Goal: Information Seeking & Learning: Understand process/instructions

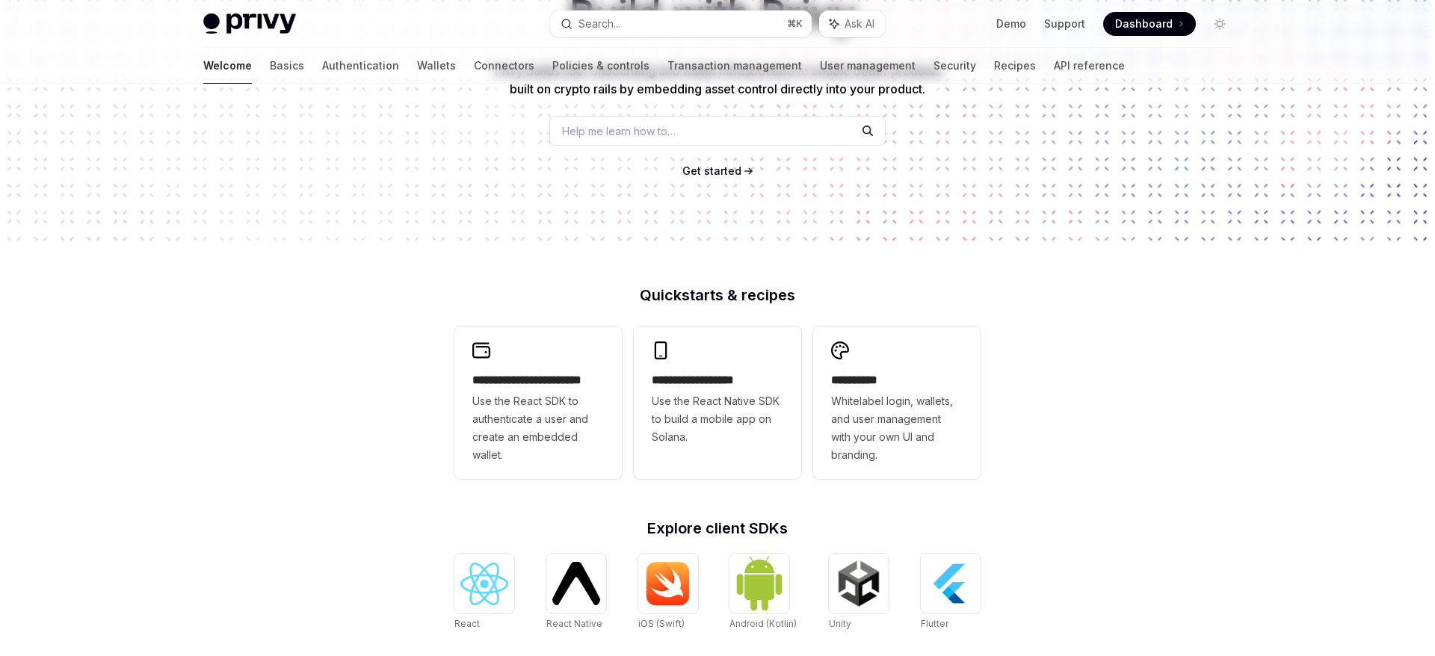
scroll to position [37, 0]
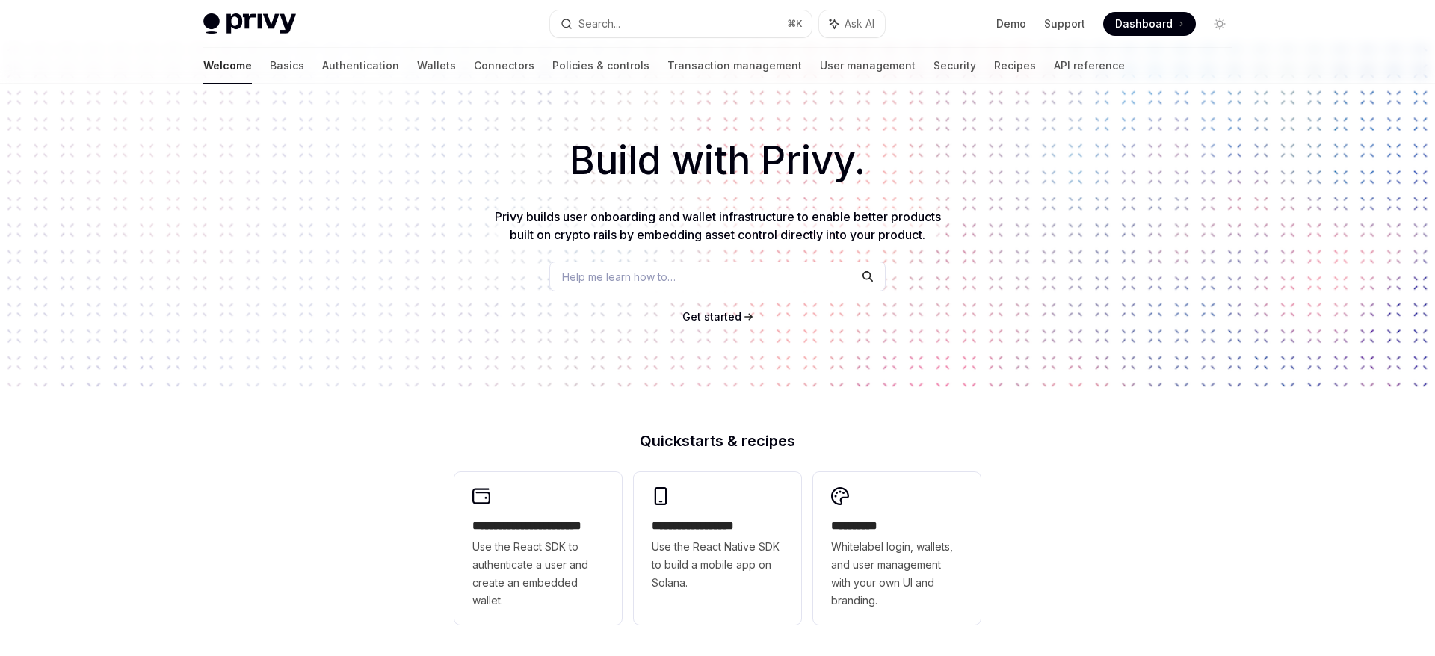
click at [704, 286] on div "Help me learn how to…" at bounding box center [717, 277] width 336 height 30
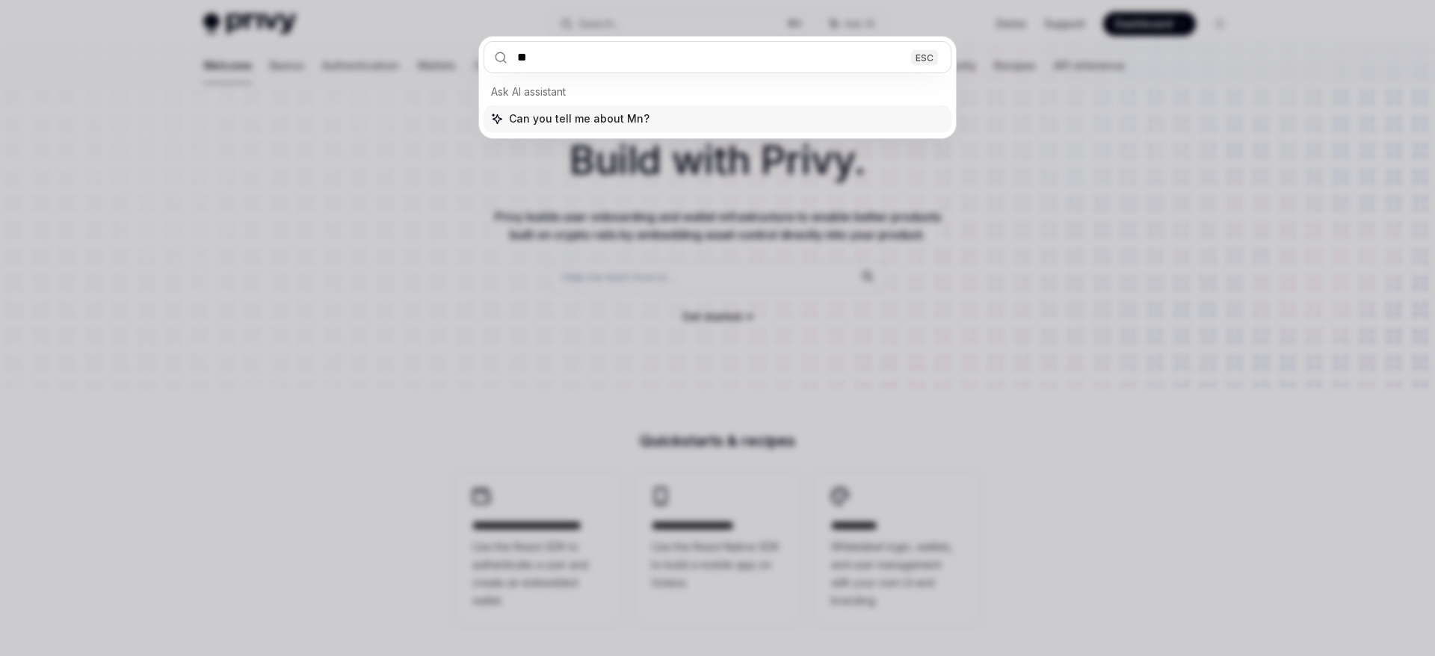
type input "*"
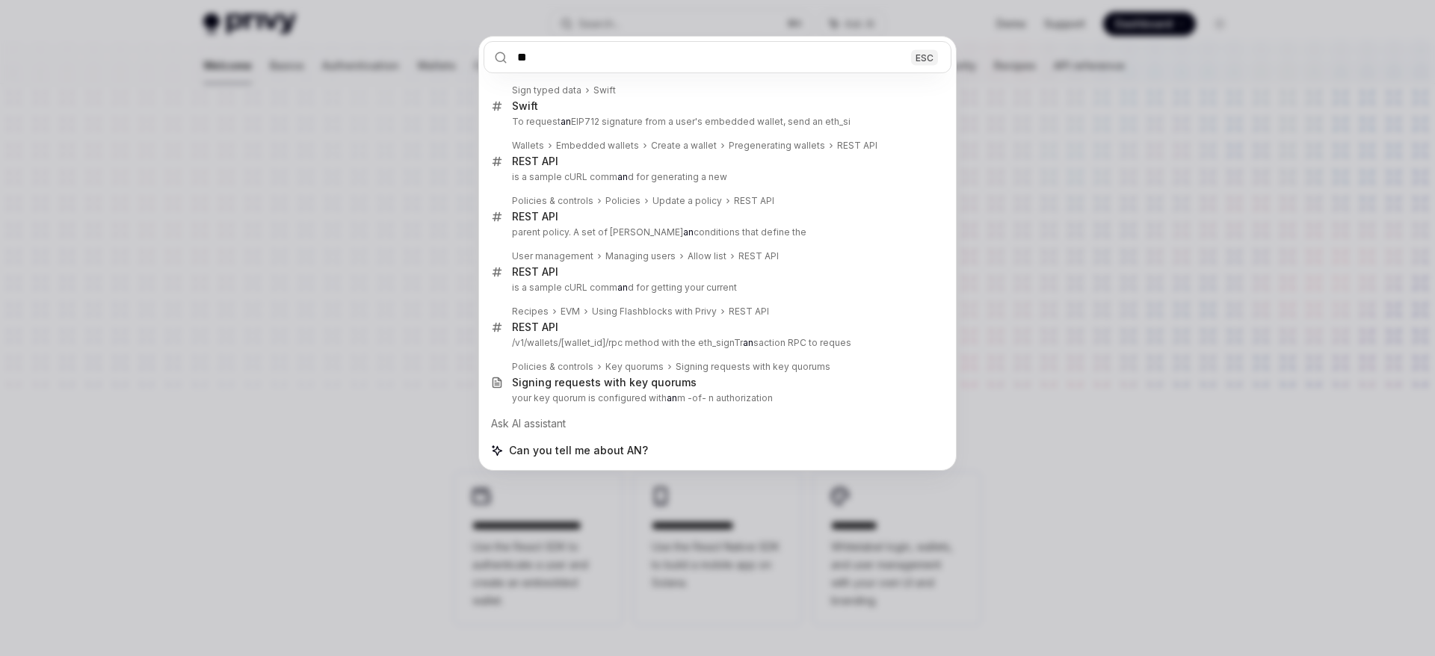
type input "*"
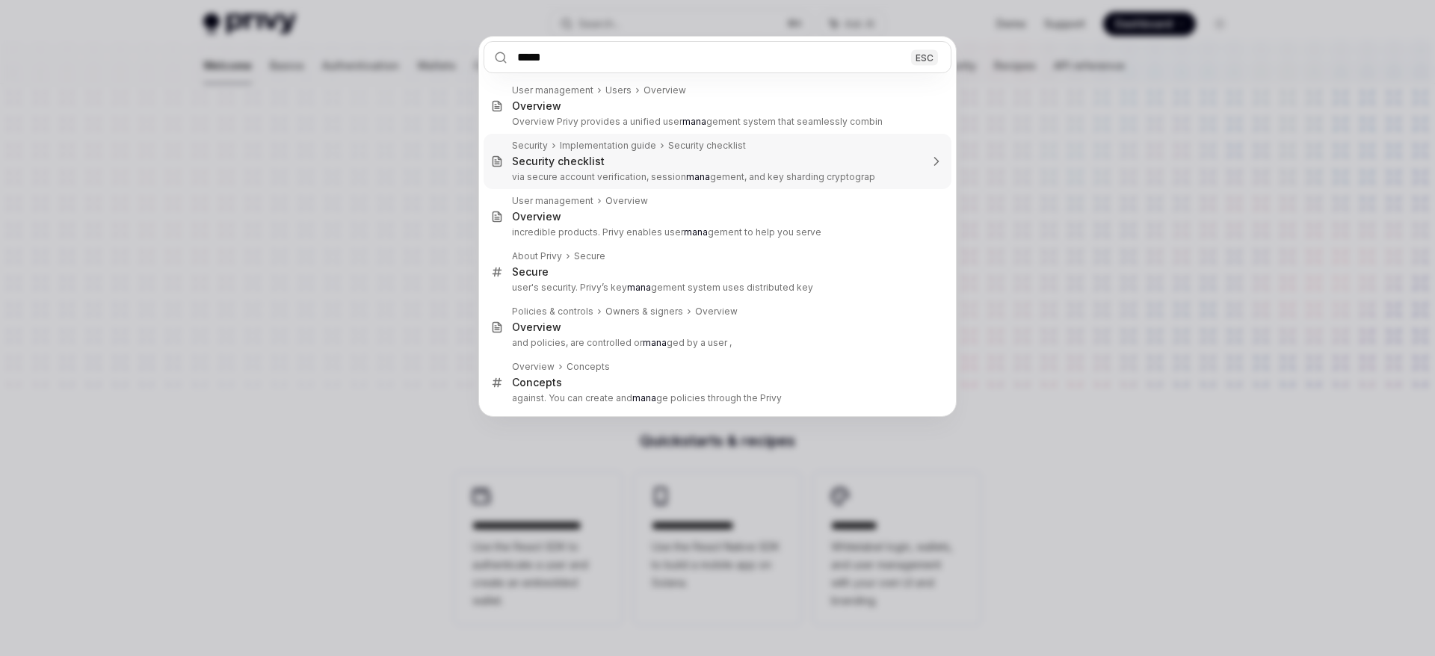
type input "******"
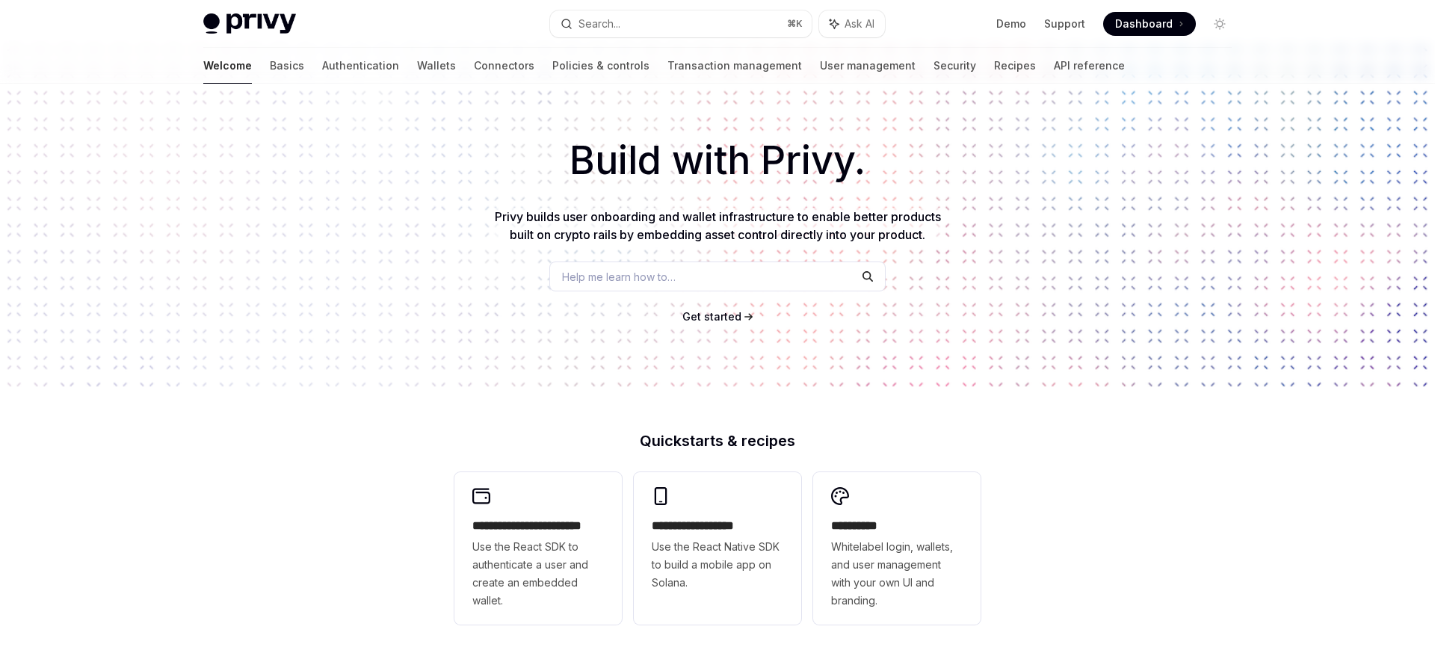
scroll to position [84, 0]
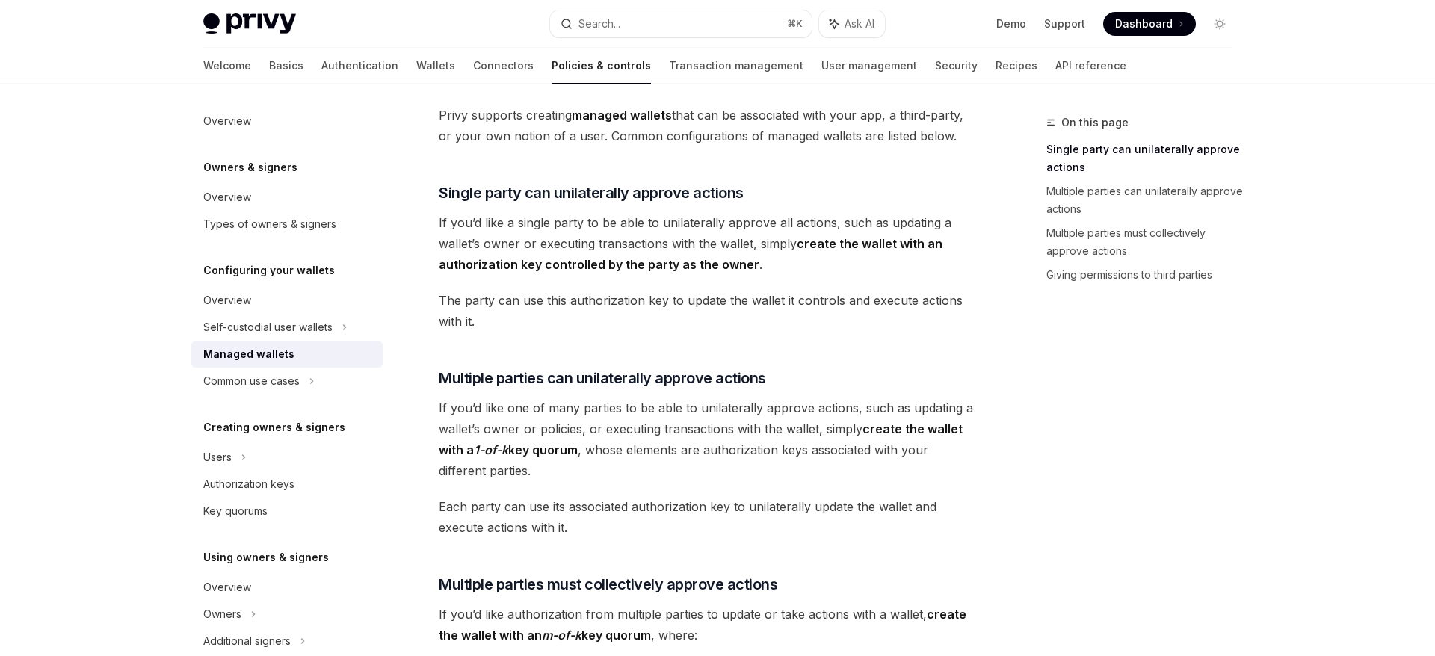
click at [703, 235] on span "If you’d like a single party to be able to unilaterally approve all actions, su…" at bounding box center [708, 243] width 539 height 63
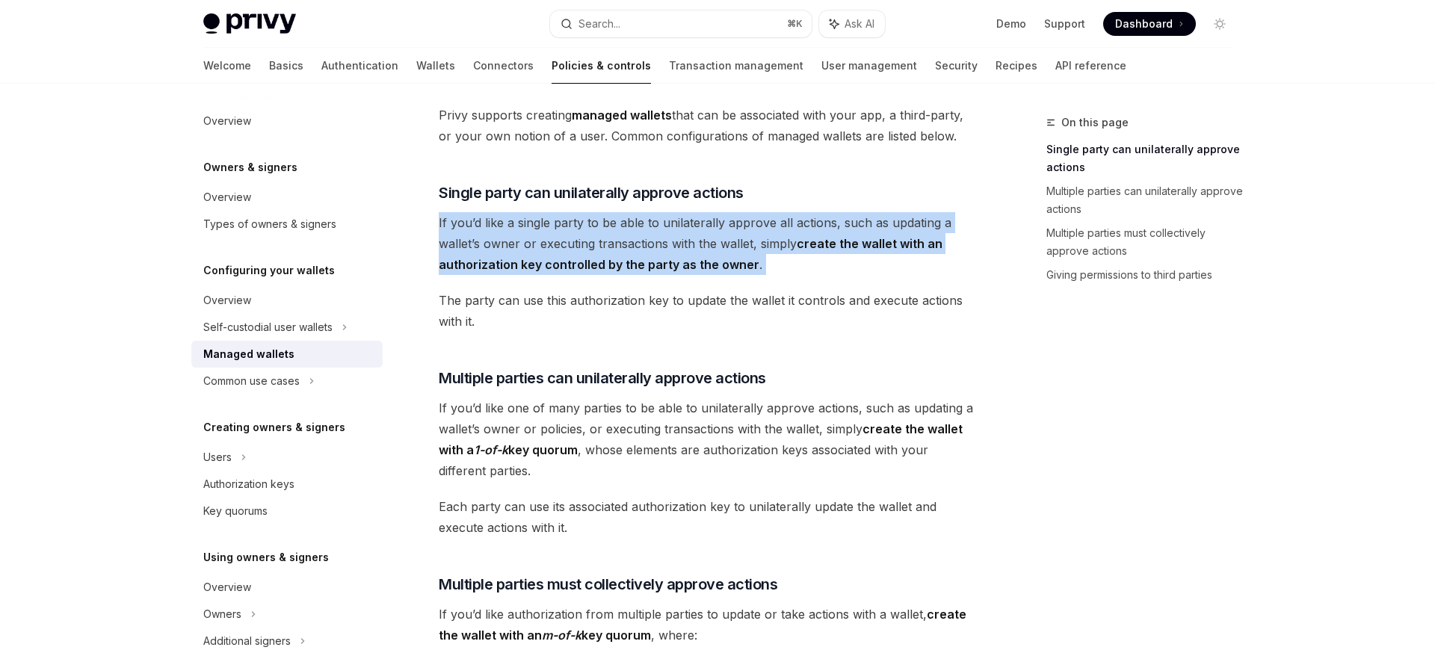
click at [669, 221] on span "If you’d like a single party to be able to unilaterally approve all actions, su…" at bounding box center [708, 243] width 539 height 63
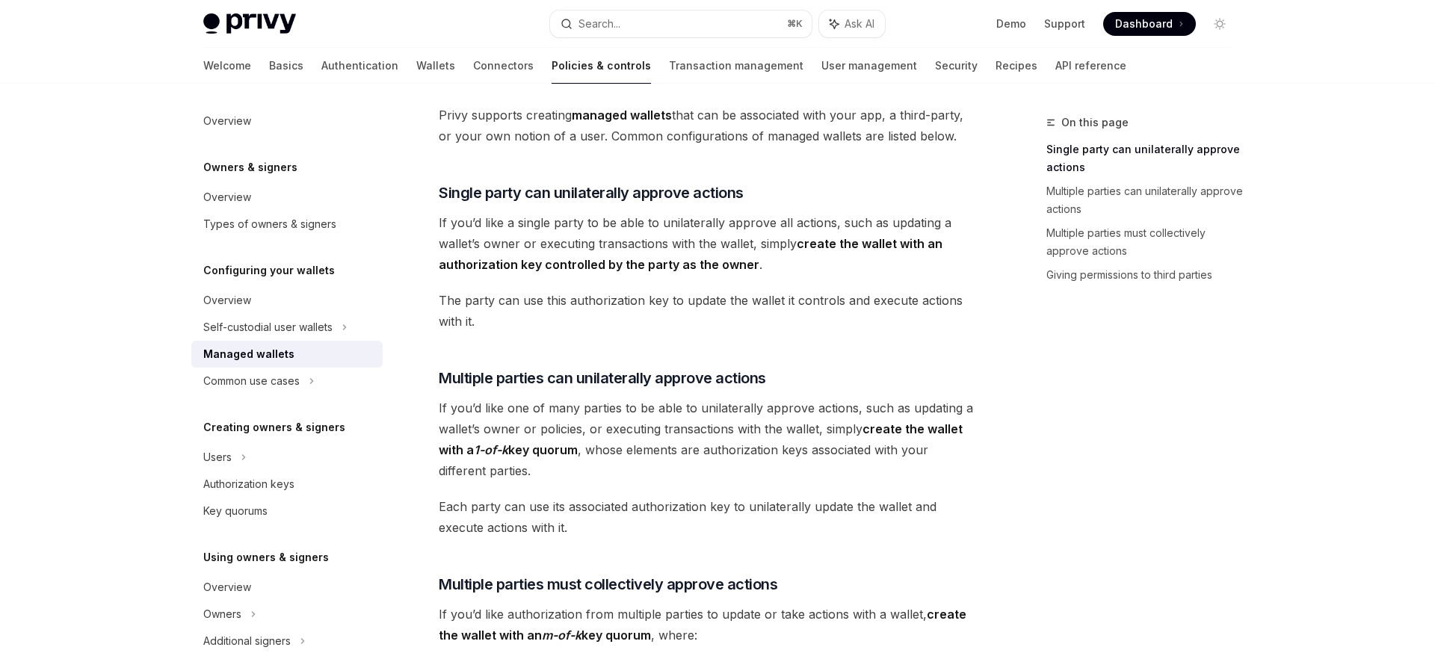
click at [669, 221] on span "If you’d like a single party to be able to unilaterally approve all actions, su…" at bounding box center [708, 243] width 539 height 63
click at [481, 193] on span "Single party can unilaterally approve actions" at bounding box center [591, 192] width 305 height 21
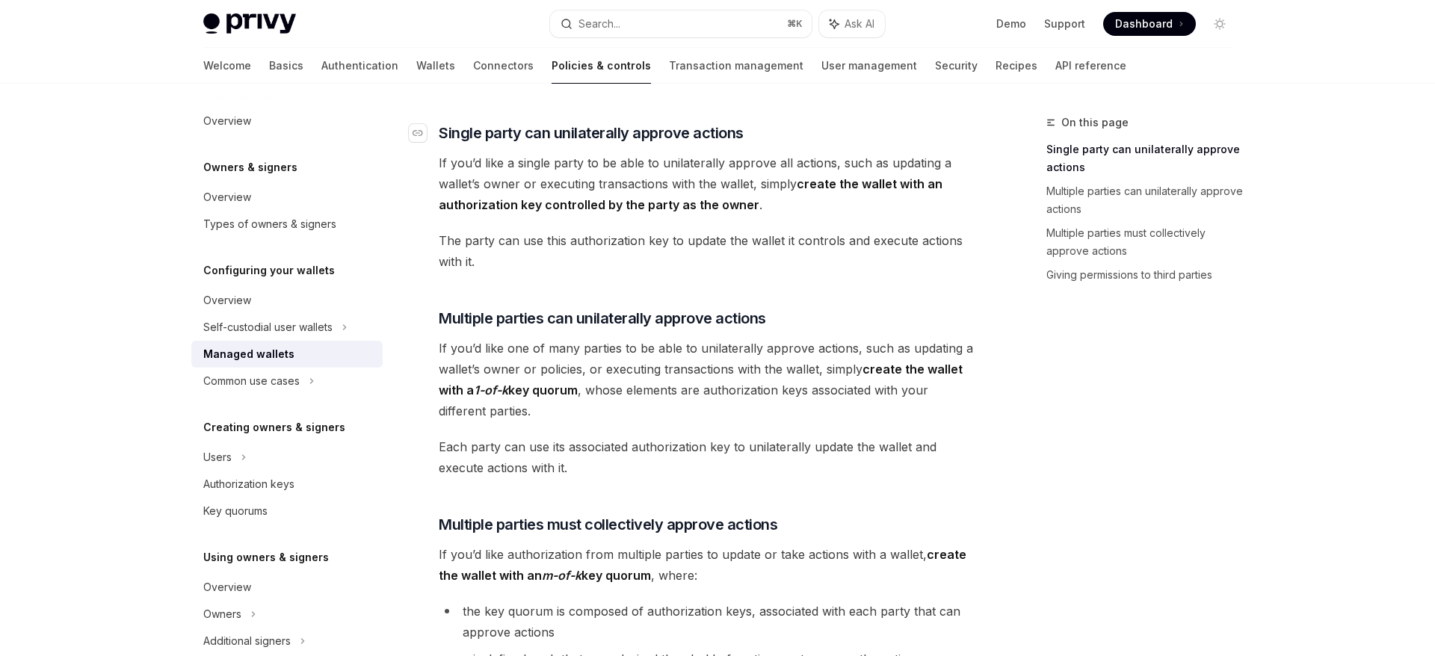
click at [481, 193] on span "If you’d like a single party to be able to unilaterally approve all actions, su…" at bounding box center [708, 183] width 539 height 63
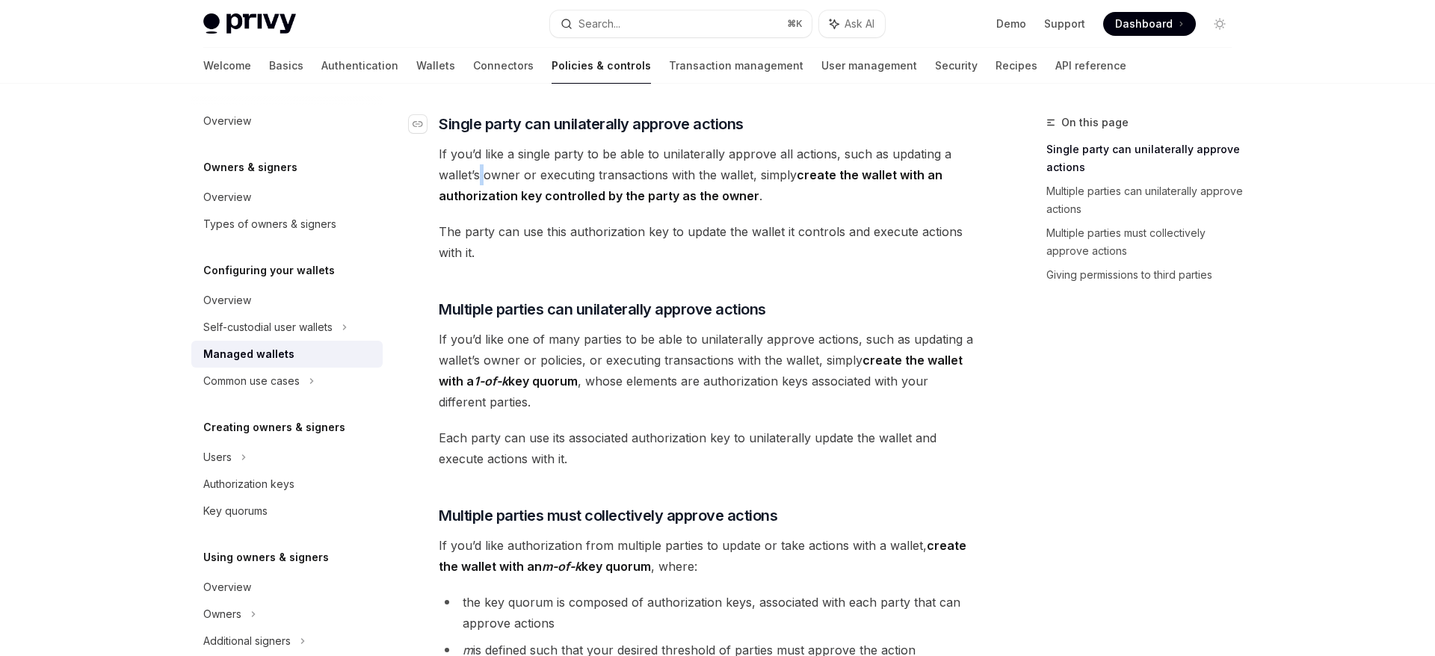
click at [481, 193] on strong "create the wallet with an authorization key controlled by the party as the owner" at bounding box center [691, 185] width 504 height 36
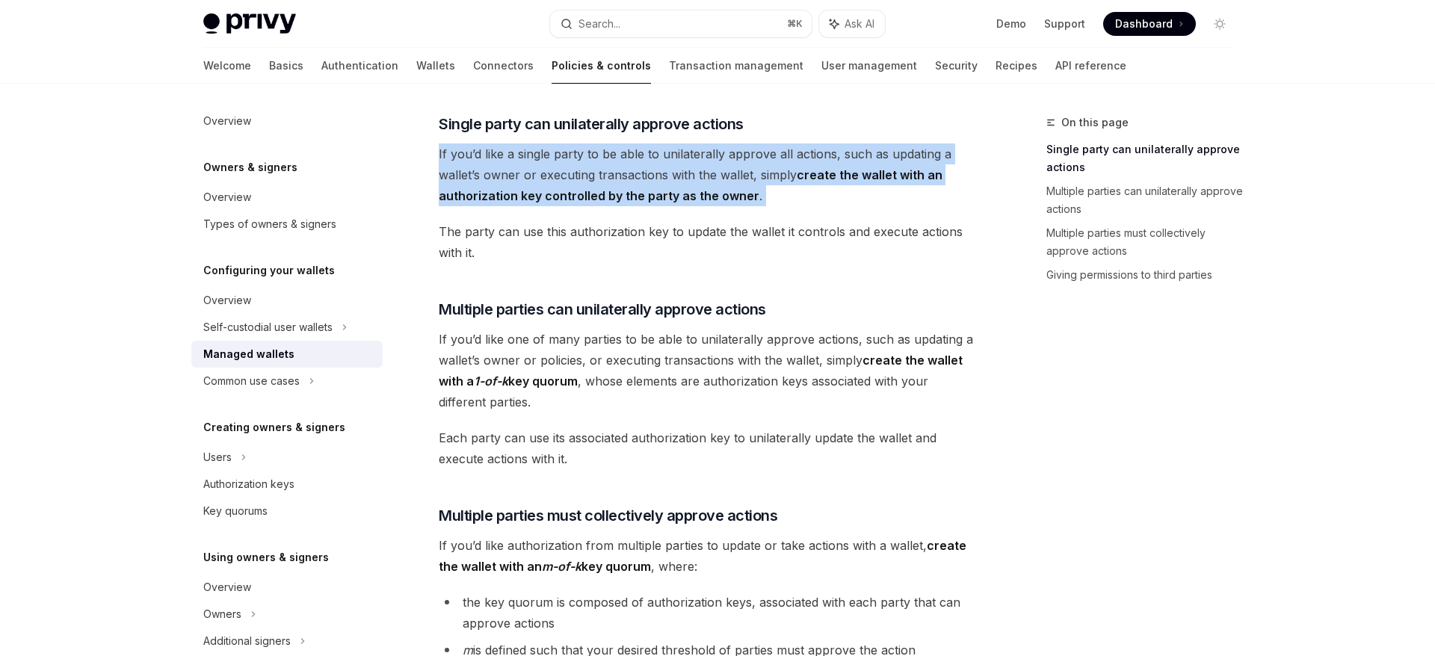
click at [499, 206] on div "Privy supports creating managed wallets that can be associated with your app, a…" at bounding box center [708, 522] width 539 height 972
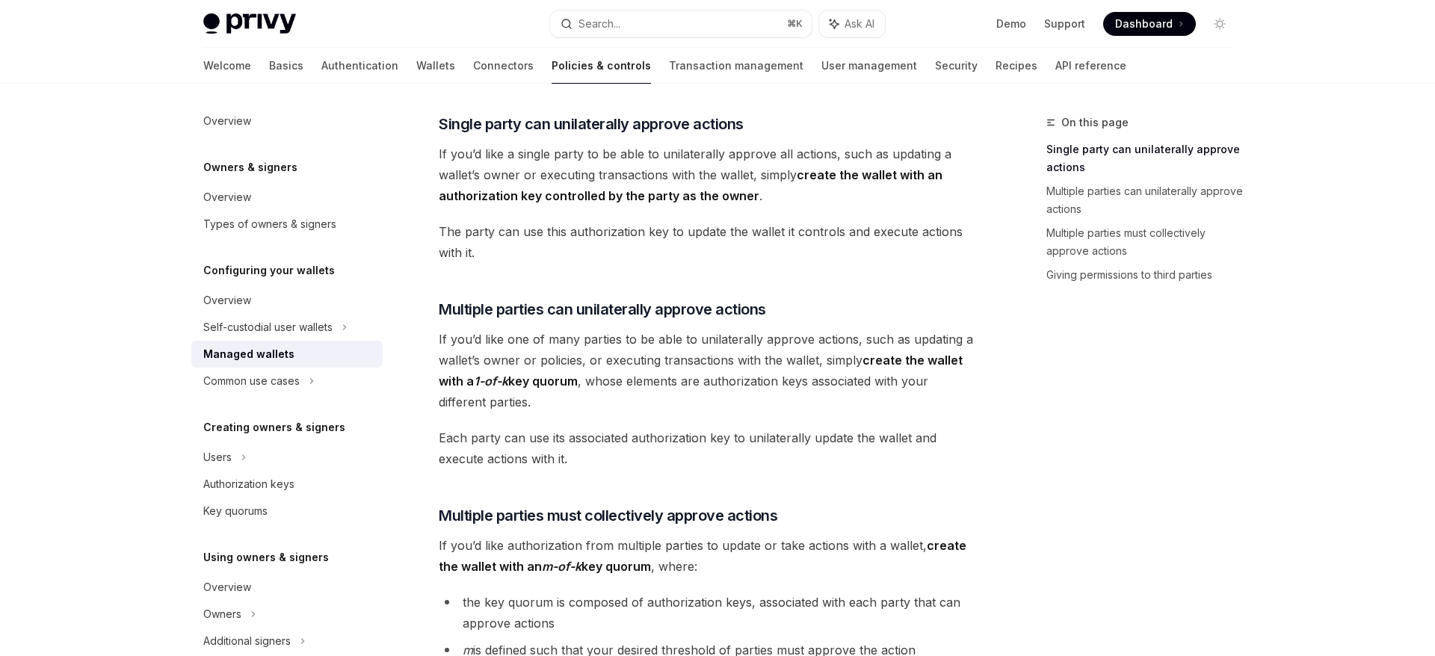
click at [499, 224] on span "The party can use this authorization key to update the wallet it controls and e…" at bounding box center [708, 242] width 539 height 42
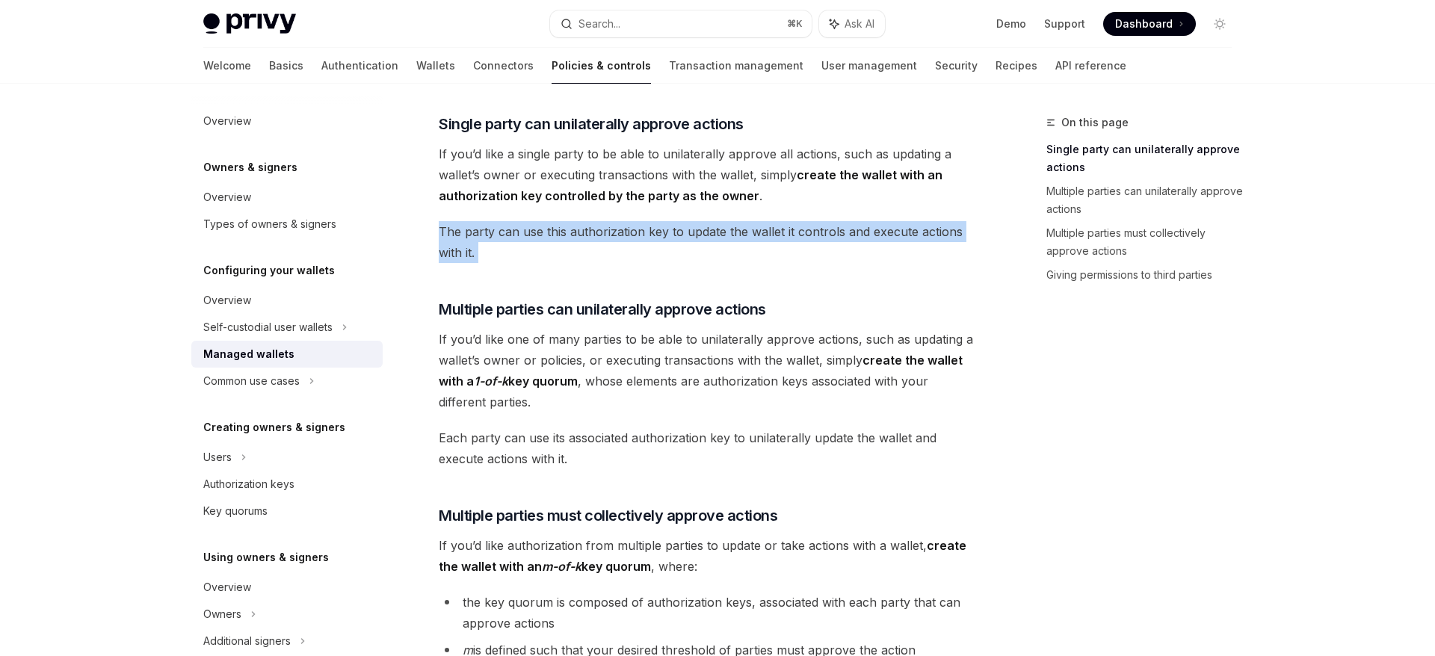
click at [480, 236] on span "The party can use this authorization key to update the wallet it controls and e…" at bounding box center [708, 242] width 539 height 42
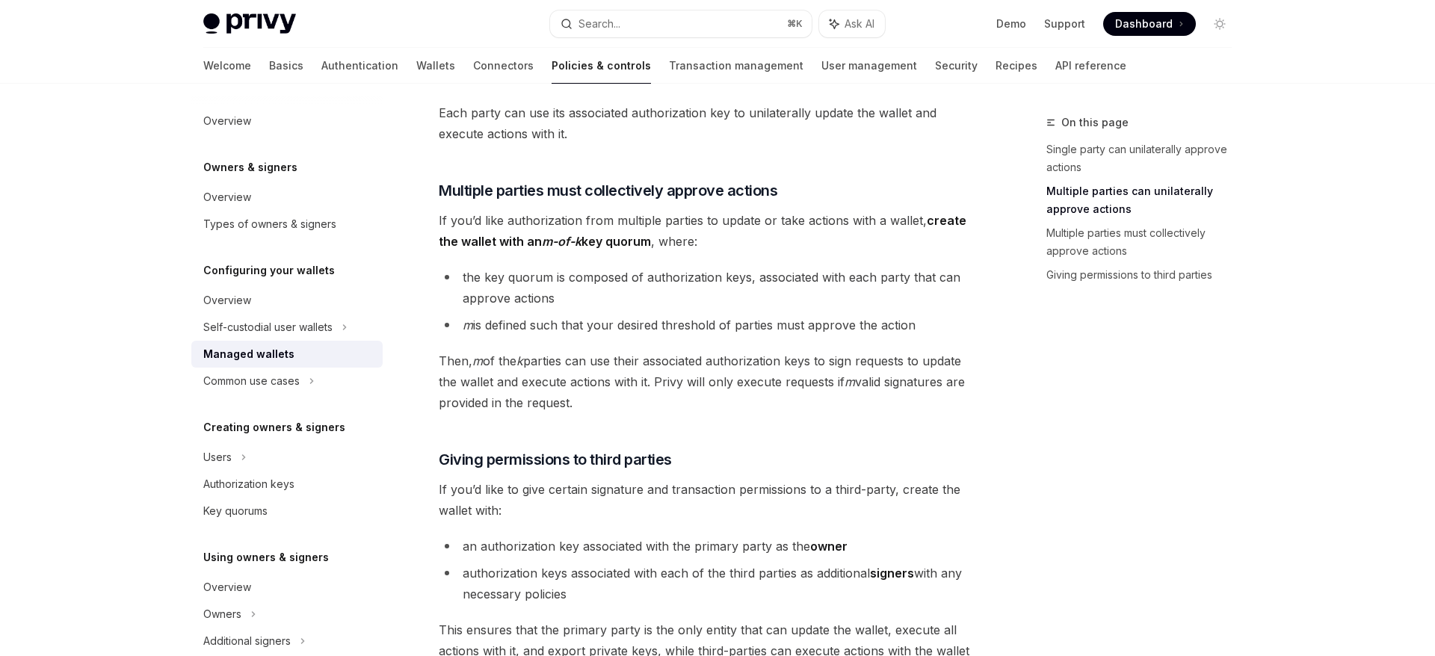
scroll to position [726, 0]
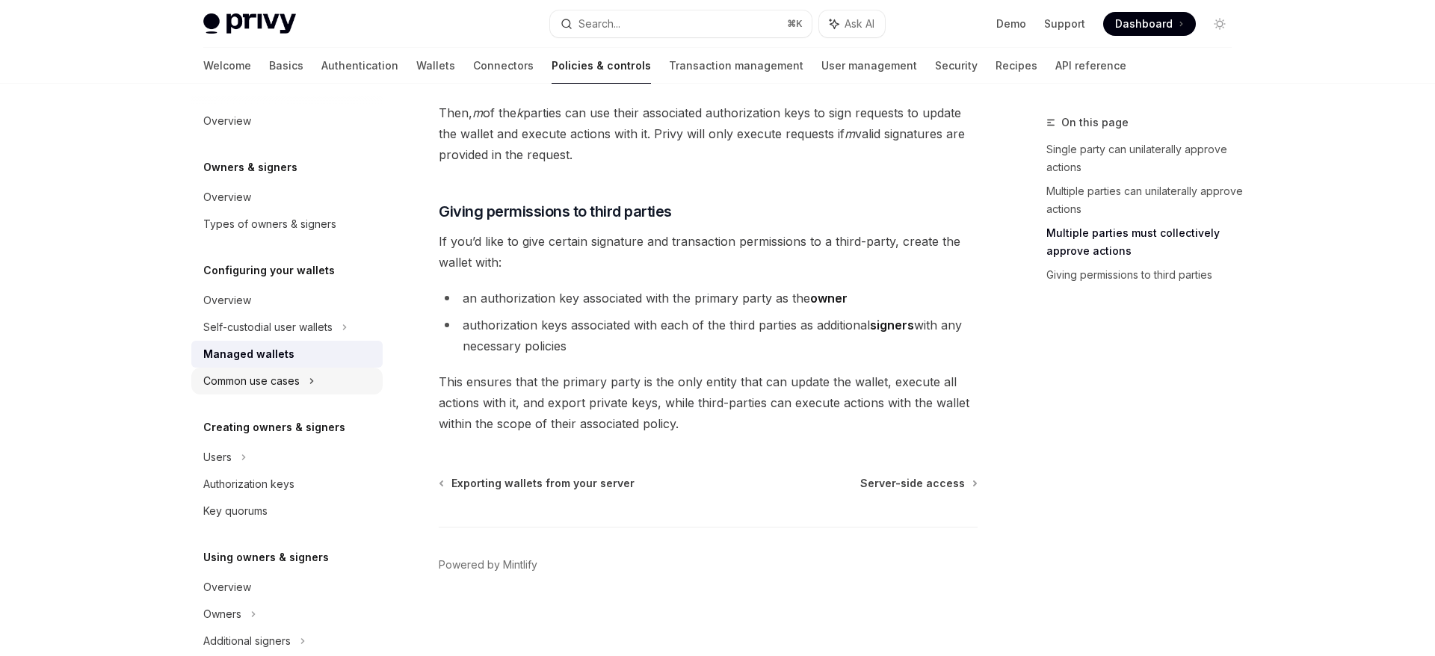
click at [300, 385] on div "Common use cases" at bounding box center [251, 381] width 96 height 18
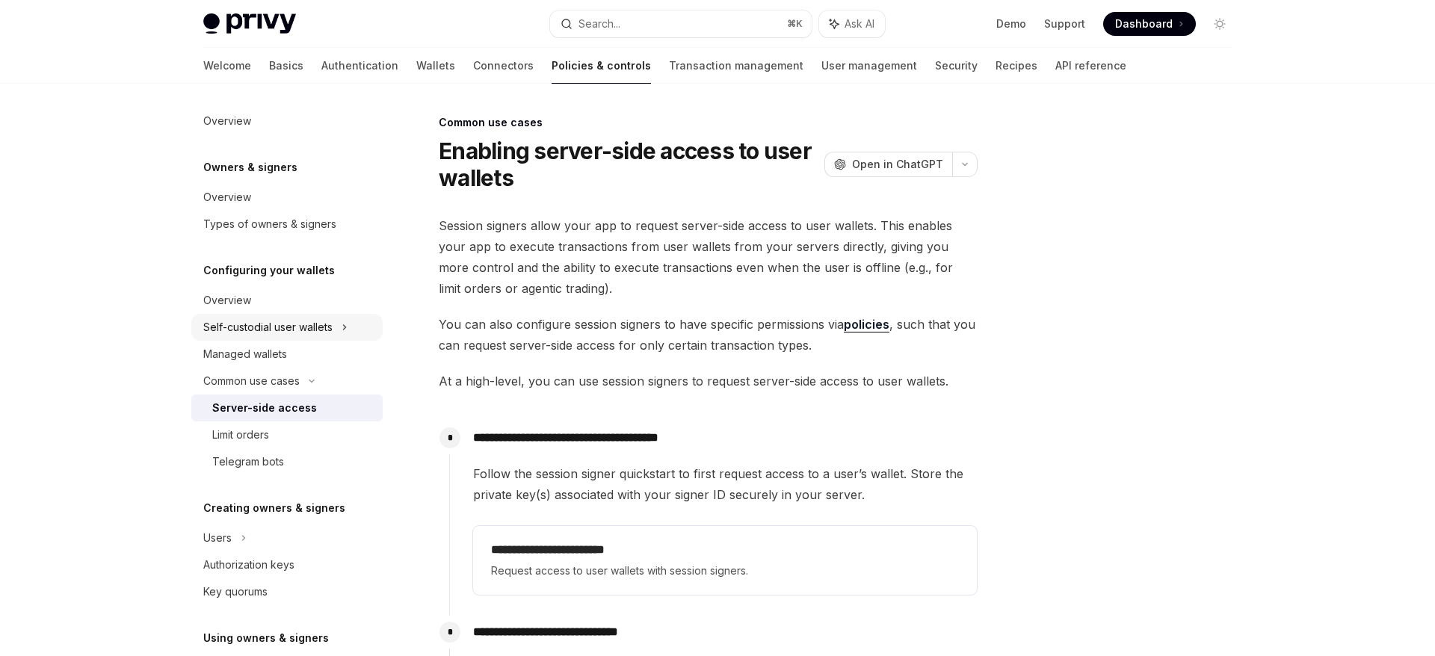
click at [348, 324] on div "Self-custodial user wallets" at bounding box center [286, 327] width 191 height 27
type textarea "*"
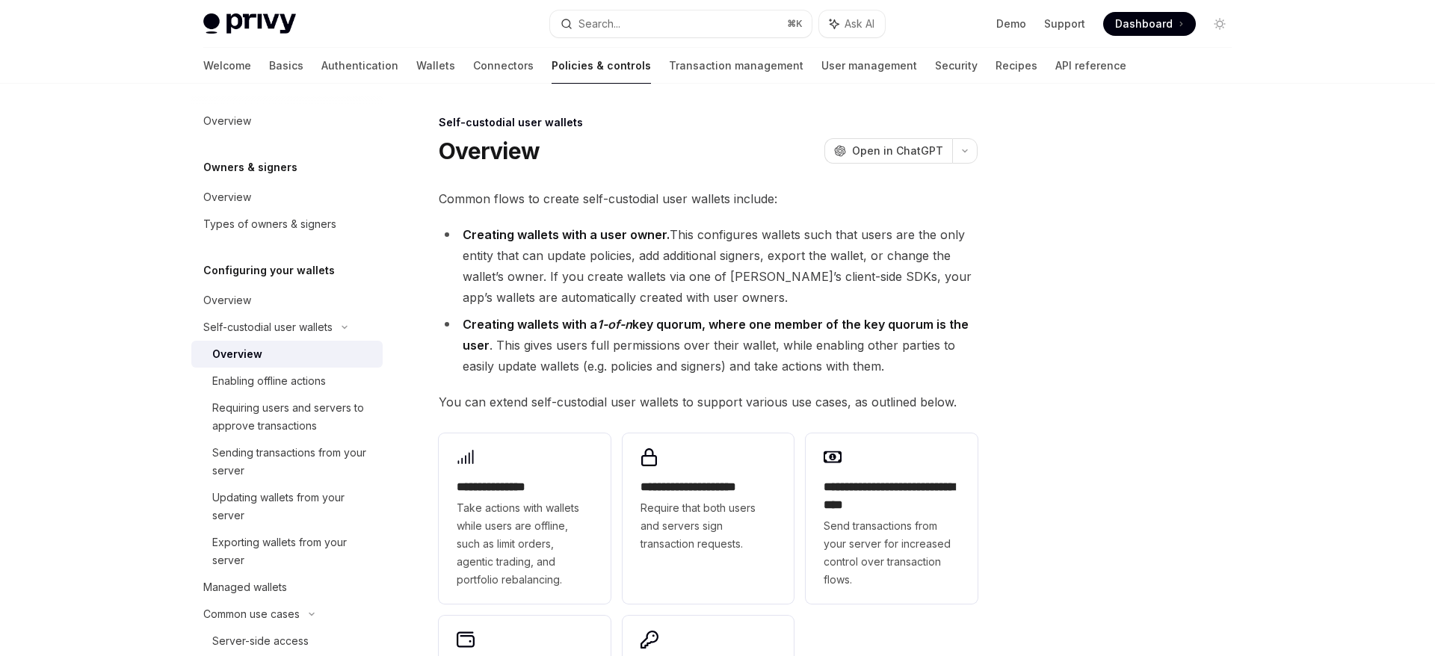
click at [579, 256] on li "Creating wallets with a user owner. This configures wallets such that users are…" at bounding box center [708, 266] width 539 height 84
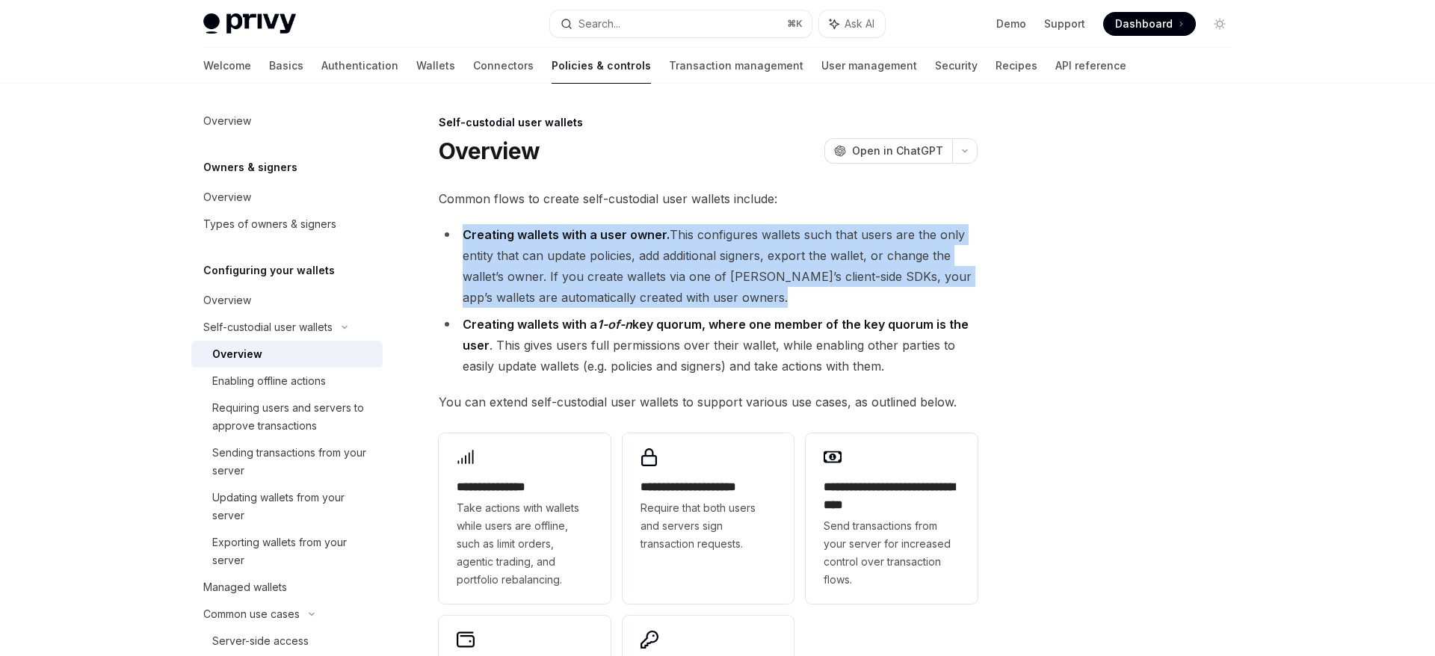
click at [545, 251] on li "Creating wallets with a user owner. This configures wallets such that users are…" at bounding box center [708, 266] width 539 height 84
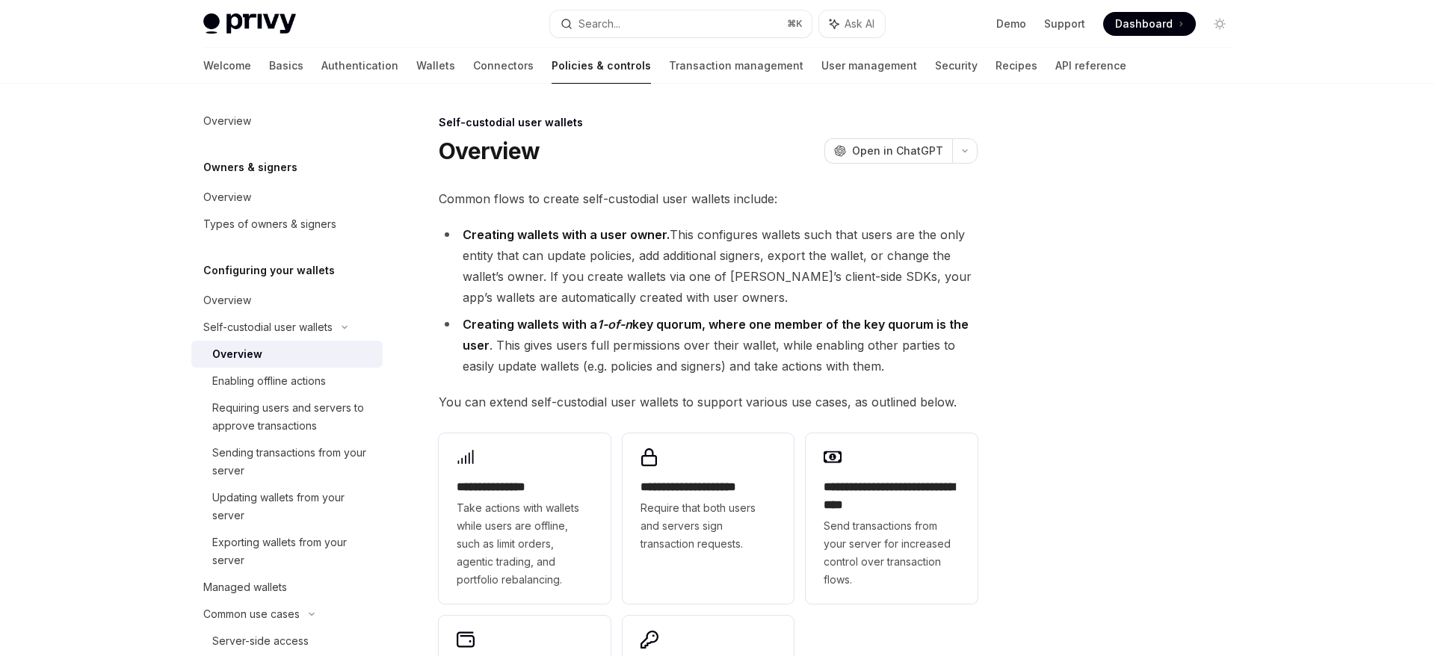
click at [545, 251] on li "Creating wallets with a user owner. This configures wallets such that users are…" at bounding box center [708, 266] width 539 height 84
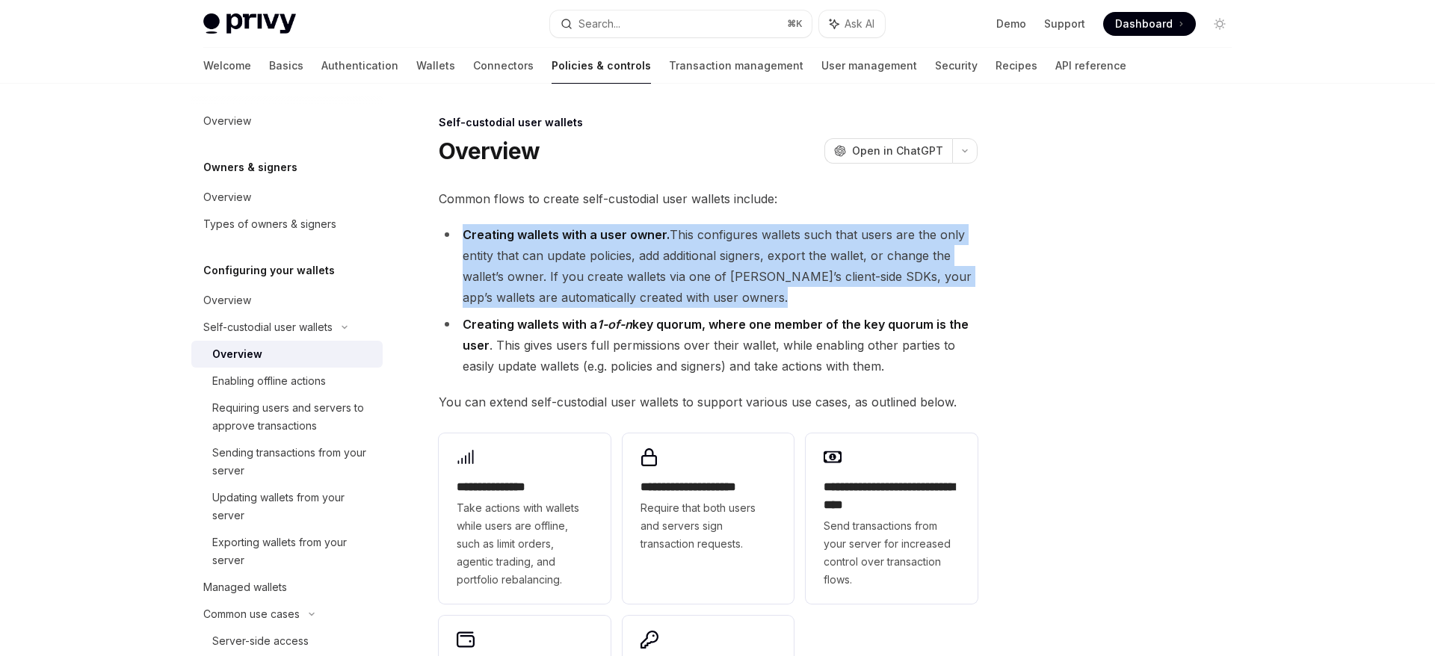
click at [561, 225] on li "Creating wallets with a user owner. This configures wallets such that users are…" at bounding box center [708, 266] width 539 height 84
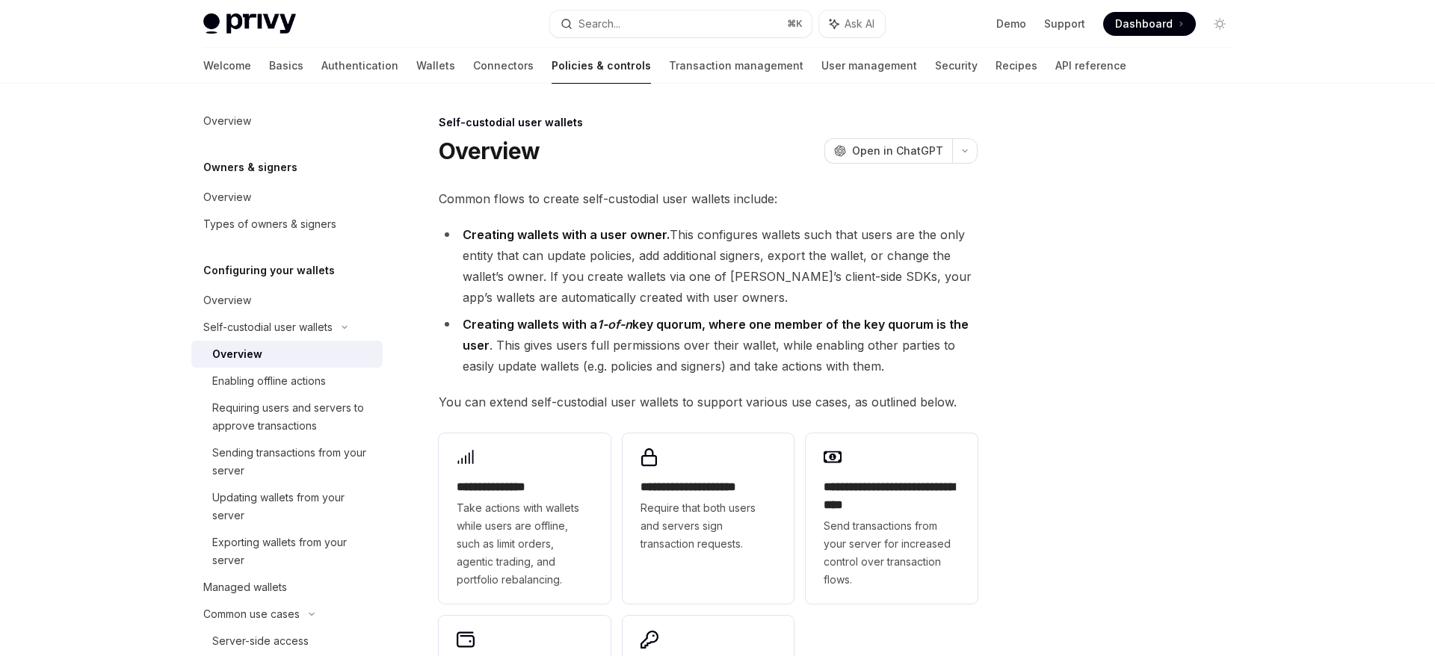
click at [561, 225] on li "Creating wallets with a user owner. This configures wallets such that users are…" at bounding box center [708, 266] width 539 height 84
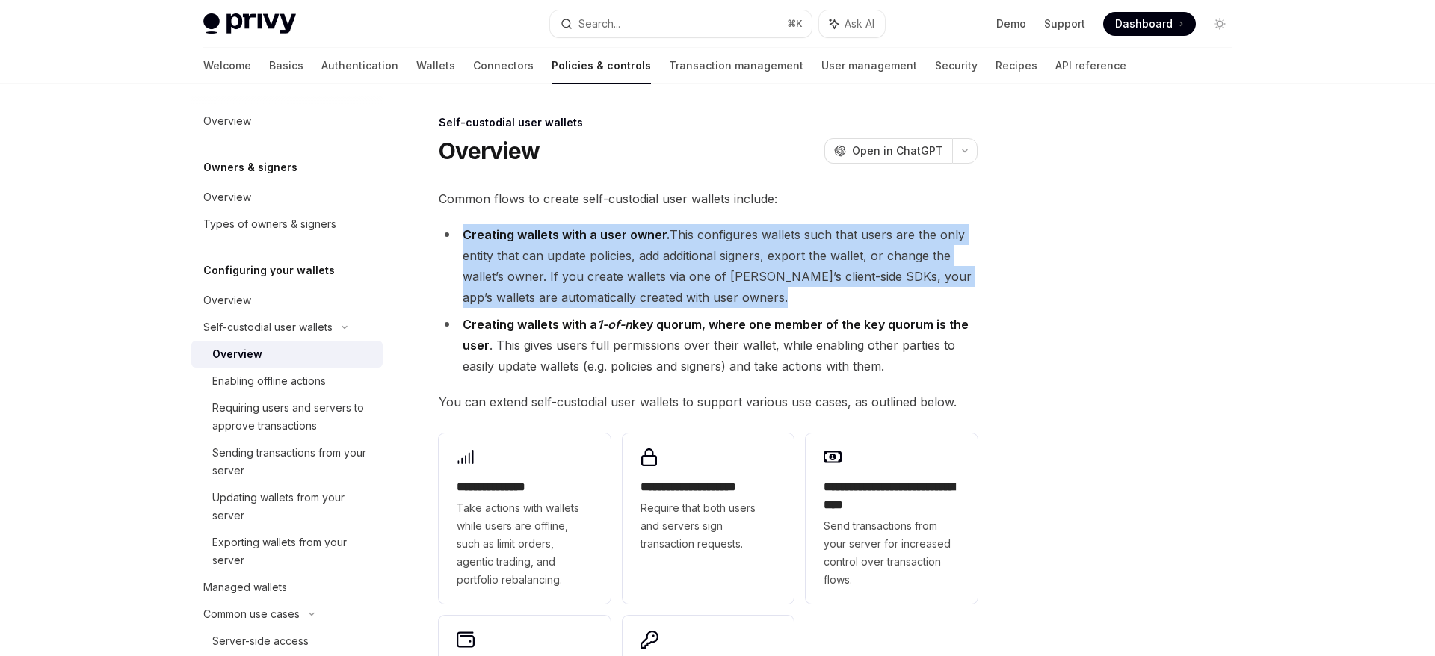
click at [561, 225] on li "Creating wallets with a user owner. This configures wallets such that users are…" at bounding box center [708, 266] width 539 height 84
click at [603, 348] on li "Creating wallets with a 1-of-n key quorum, where one member of the key quorum i…" at bounding box center [708, 345] width 539 height 63
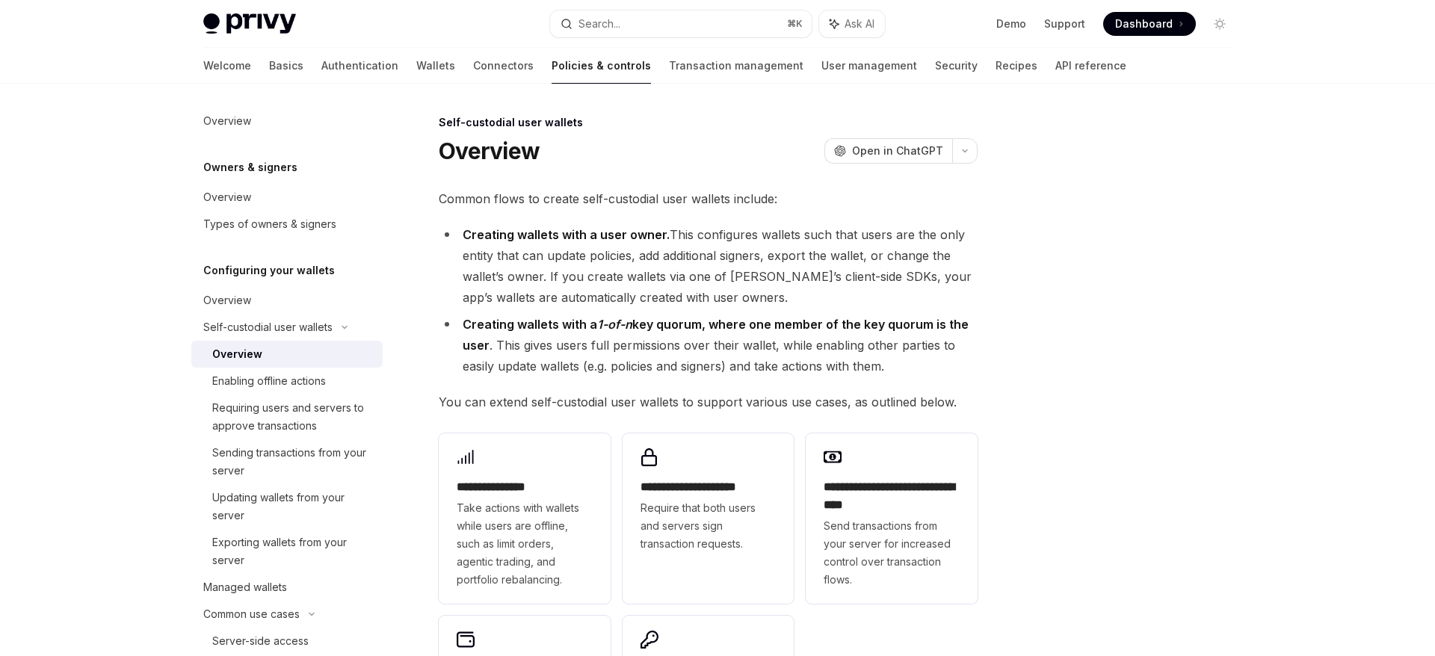
click at [603, 348] on li "Creating wallets with a 1-of-n key quorum, where one member of the key quorum i…" at bounding box center [708, 345] width 539 height 63
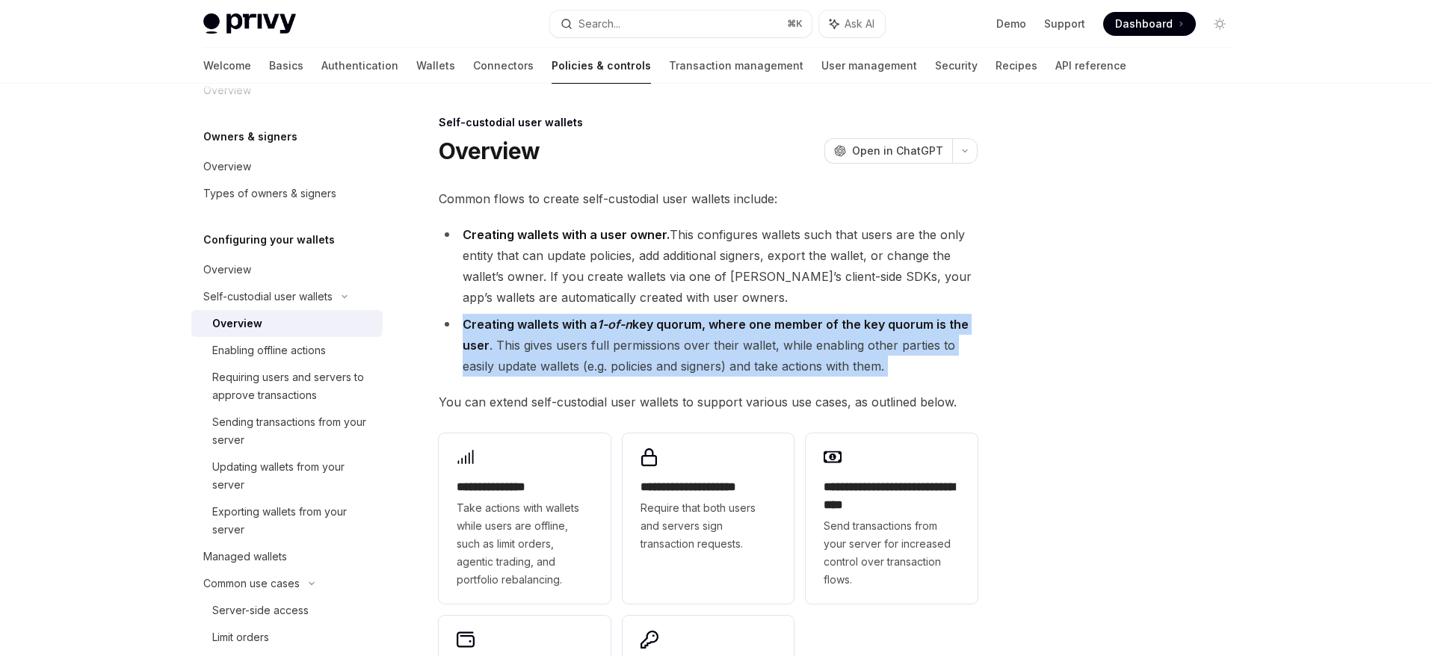
scroll to position [32, 0]
click at [695, 31] on button "Search... ⌘ K" at bounding box center [681, 23] width 262 height 27
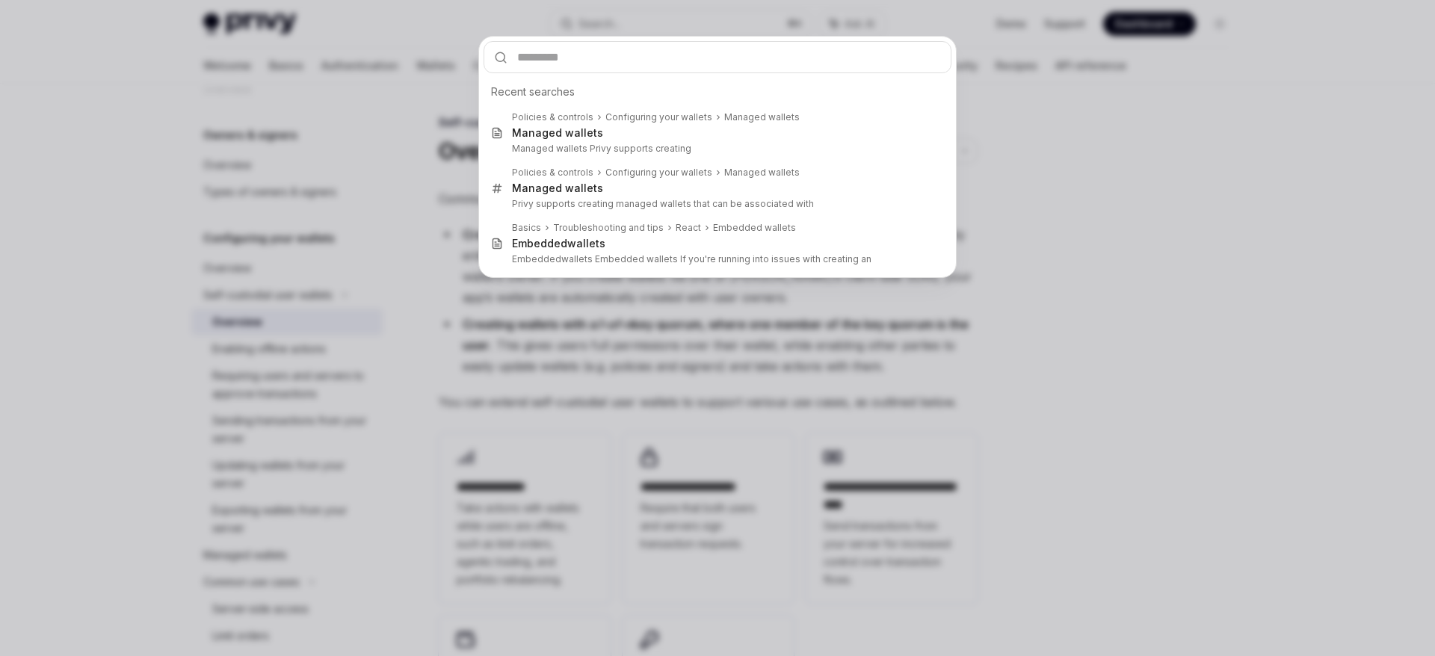
click at [1129, 176] on div "Recent searches Policies & controls Configuring your wallets Managed wallets Ma…" at bounding box center [717, 328] width 1435 height 656
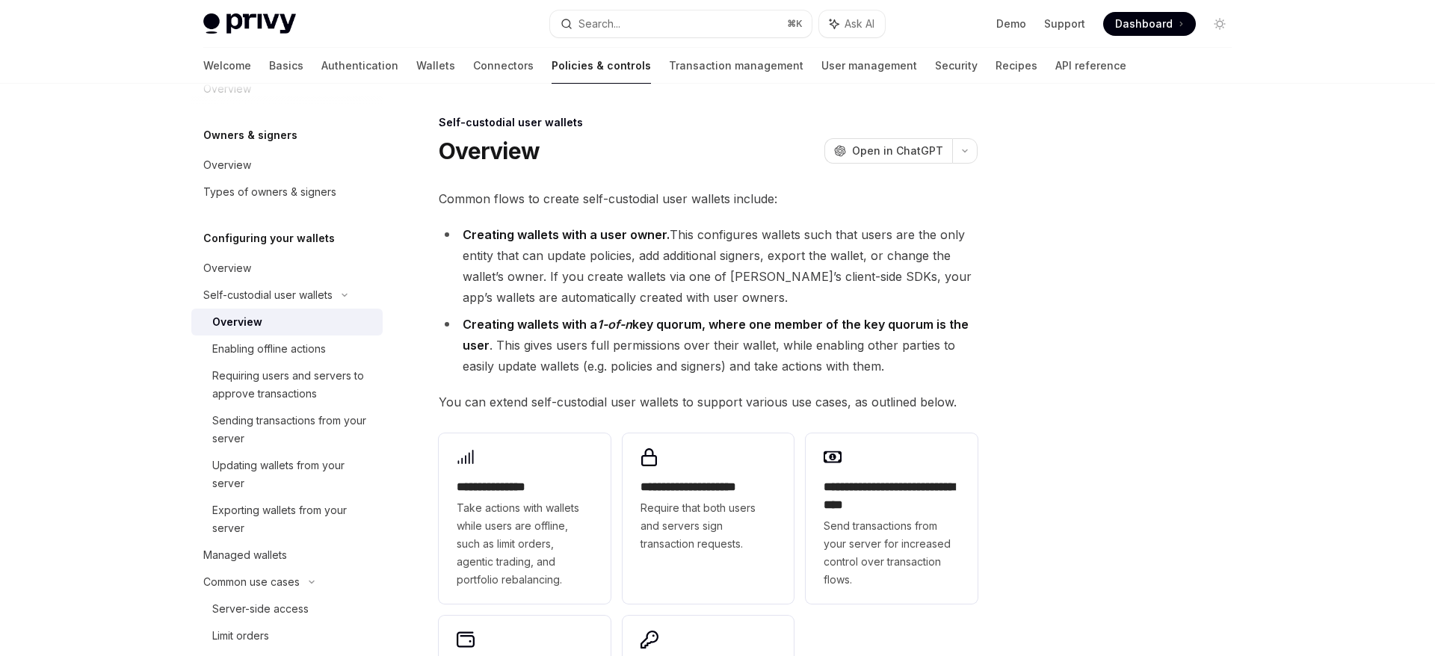
click at [1067, 280] on div at bounding box center [1130, 385] width 227 height 543
click at [946, 240] on li "Creating wallets with a user owner. This configures wallets such that users are…" at bounding box center [708, 266] width 539 height 84
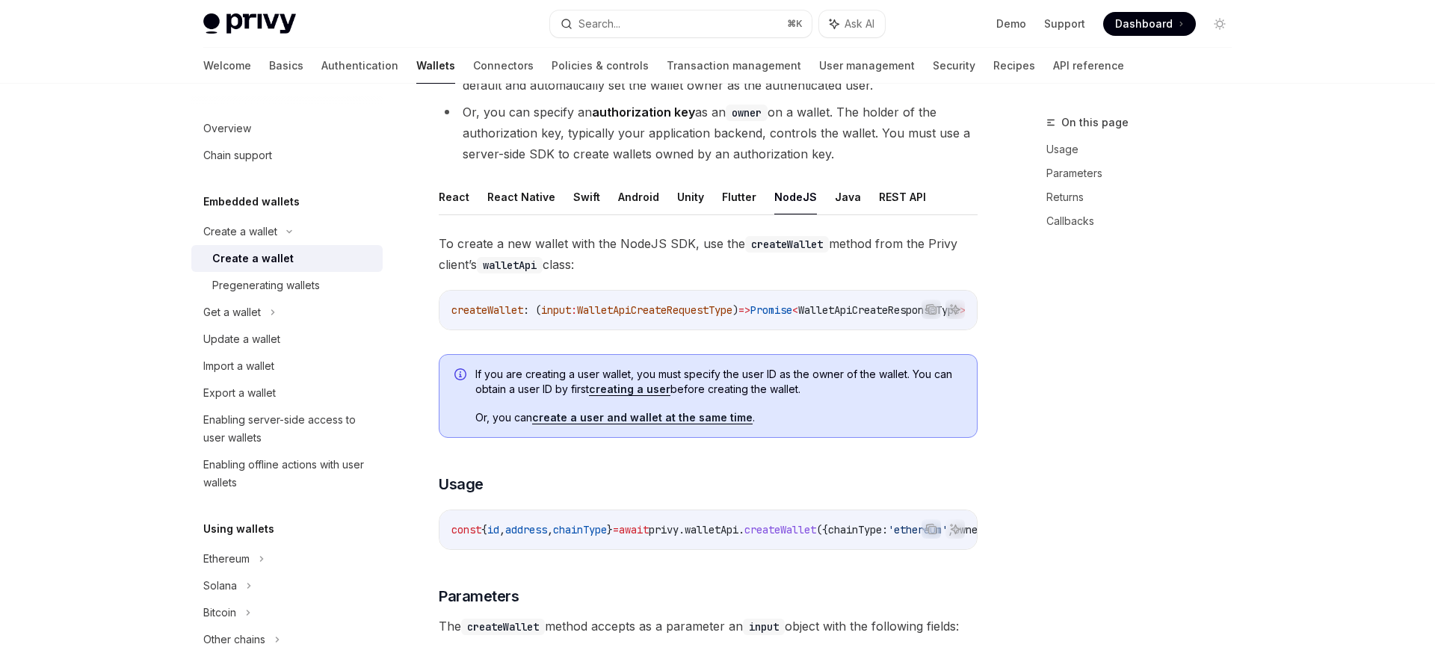
scroll to position [131, 0]
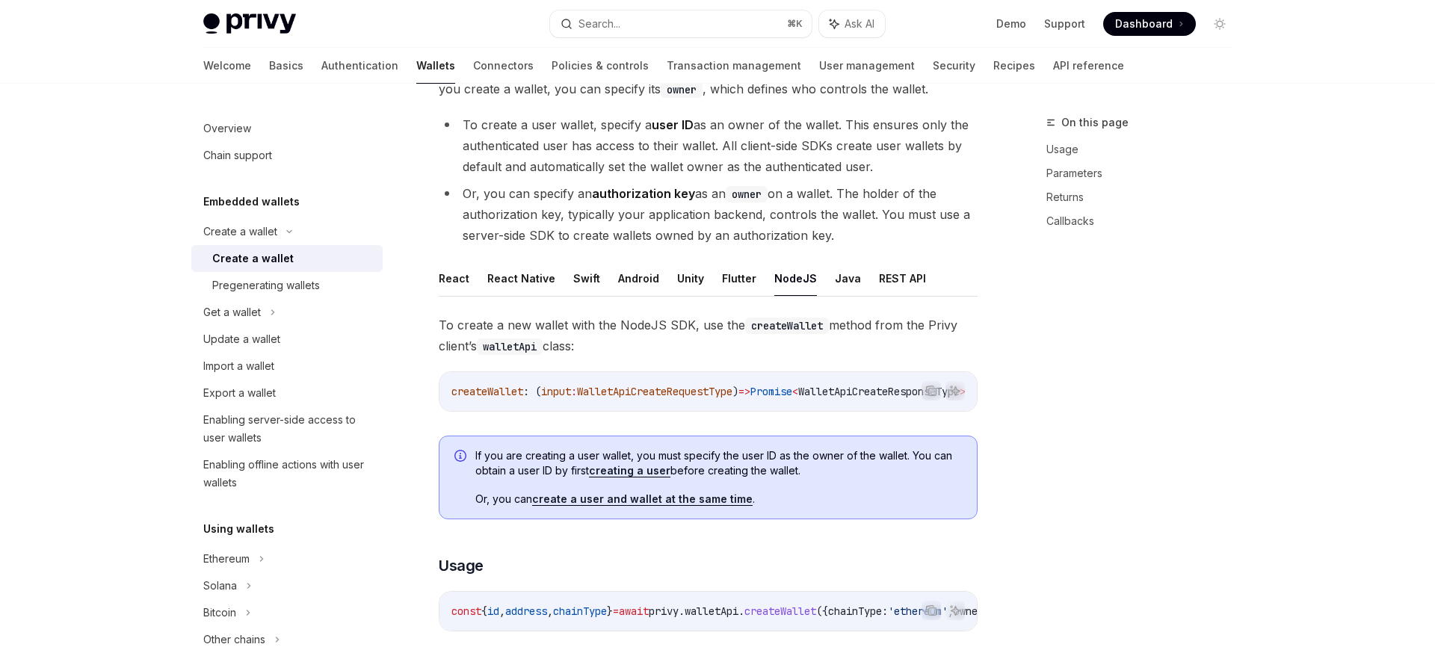
click at [791, 220] on li "Or, you can specify an authorization key as an owner on a wallet. The holder of…" at bounding box center [708, 214] width 539 height 63
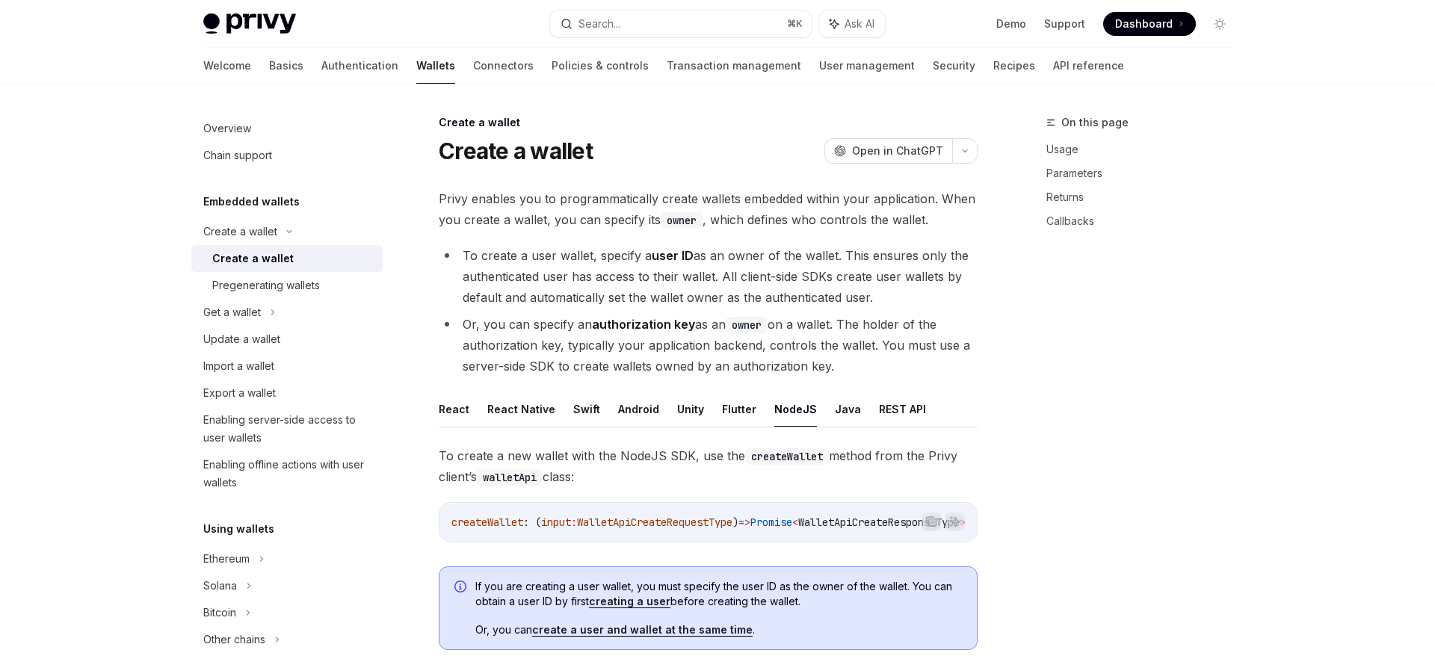
click at [827, 279] on li "To create a user wallet, specify a user ID as an owner of the wallet. This ensu…" at bounding box center [708, 276] width 539 height 63
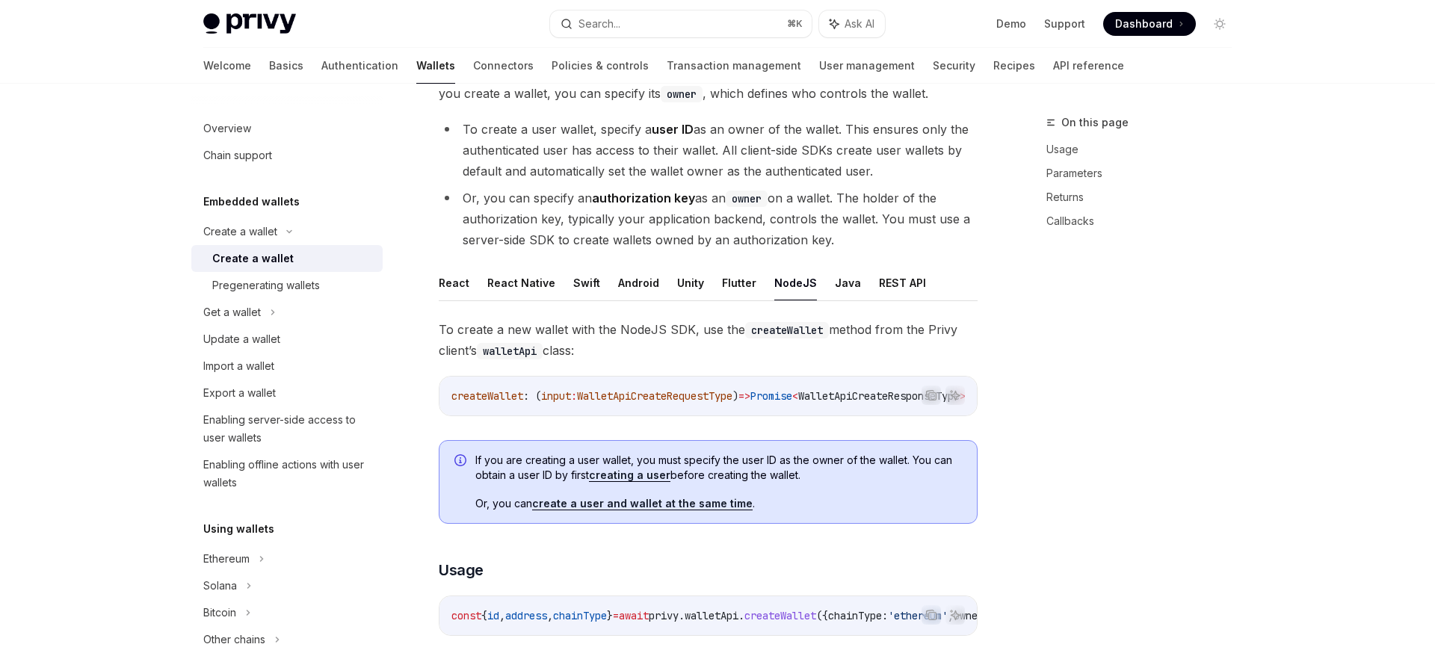
click at [789, 239] on li "Or, you can specify an authorization key as an owner on a wallet. The holder of…" at bounding box center [708, 219] width 539 height 63
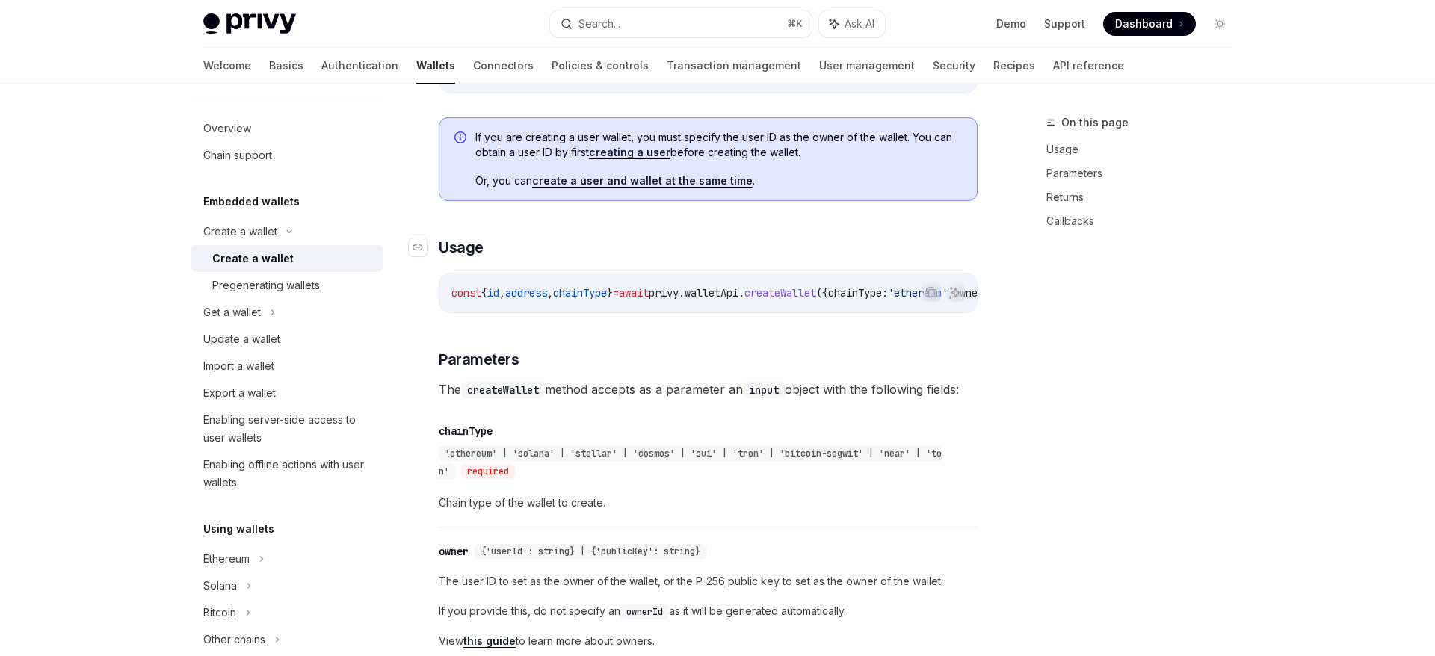
scroll to position [474, 0]
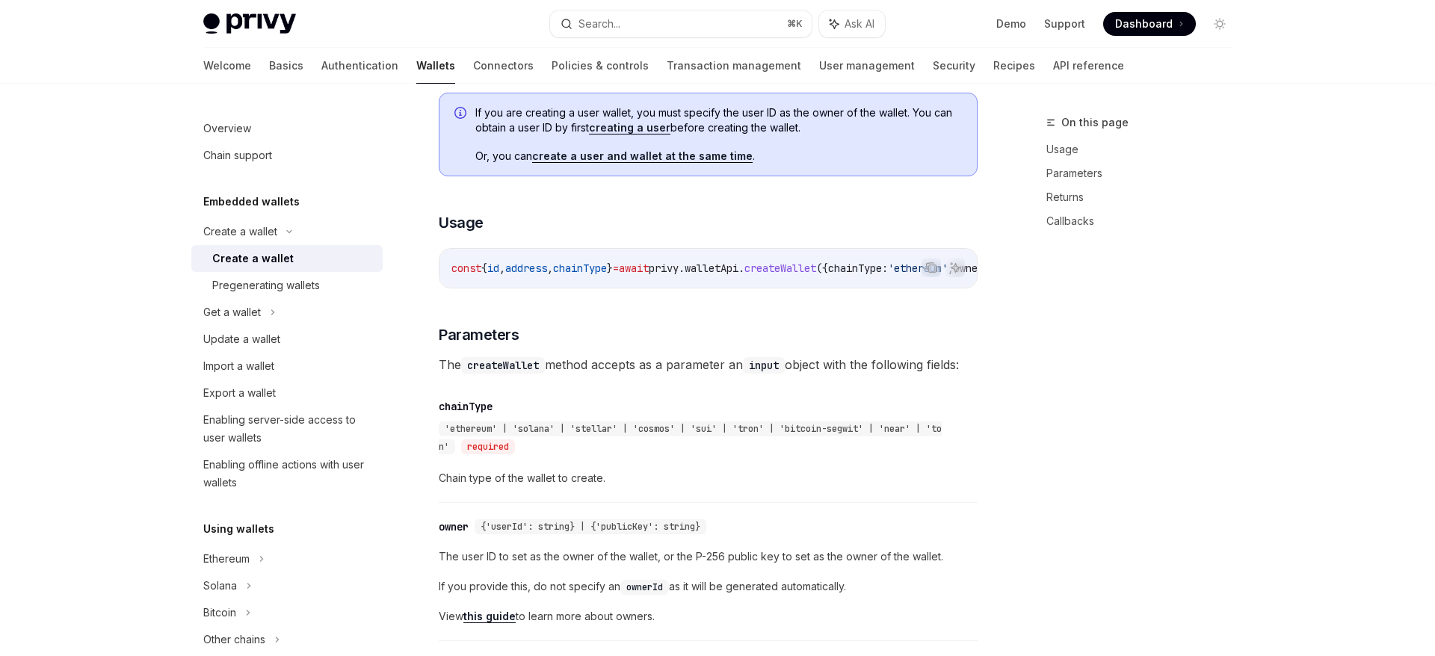
click at [830, 444] on span "'ethereum' | 'solana' | 'stellar' | 'cosmos' | 'sui' | 'tron' | 'bitcoin-segwit…" at bounding box center [690, 438] width 503 height 30
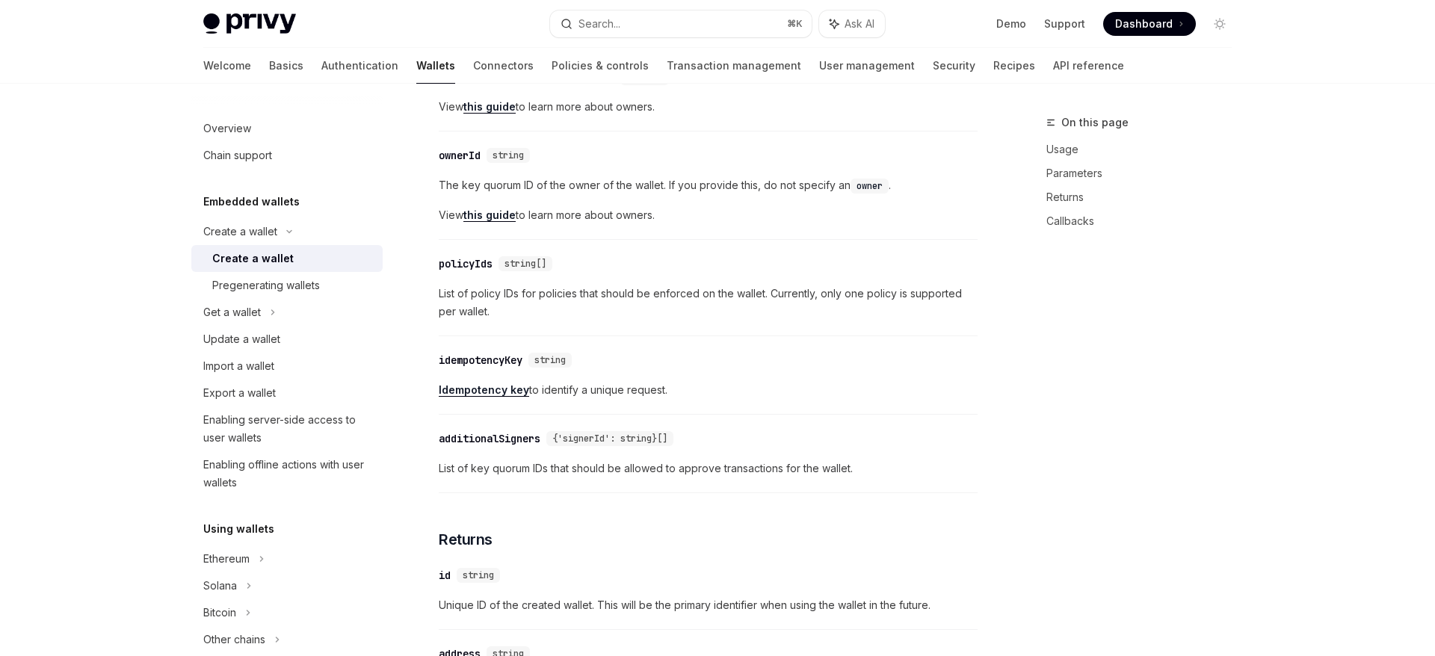
click at [760, 273] on div "​ policyIds string[]" at bounding box center [701, 264] width 524 height 18
click at [1038, 434] on div "On this page Usage Parameters Returns Callbacks" at bounding box center [1130, 385] width 227 height 543
